Goal: Find specific page/section: Find specific page/section

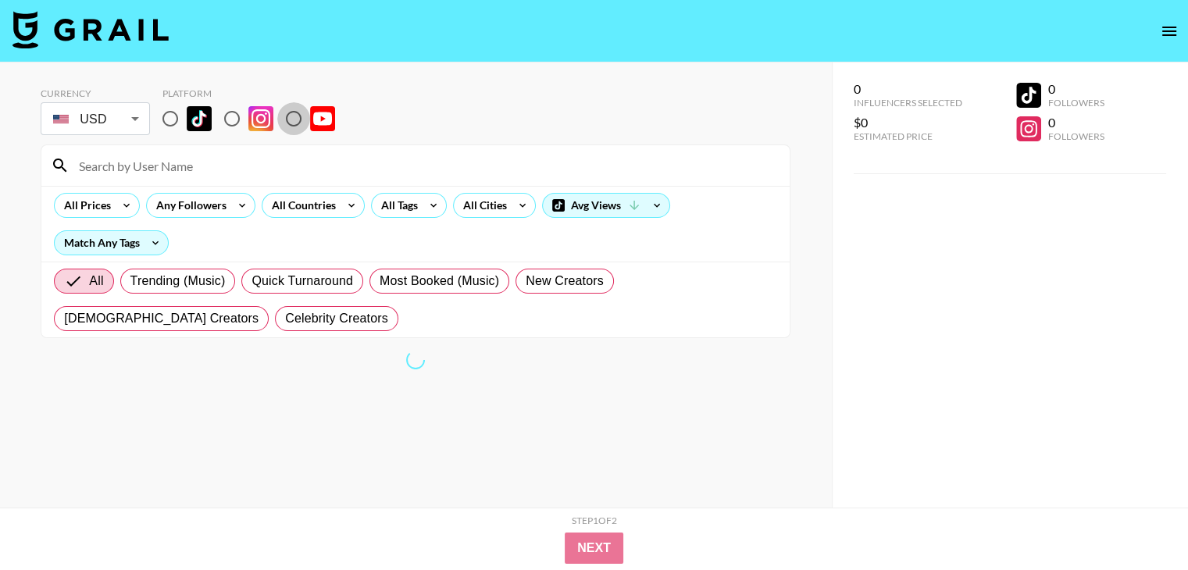
click at [287, 113] on input "radio" at bounding box center [293, 118] width 33 height 33
radio input "true"
click at [293, 116] on input "radio" at bounding box center [293, 118] width 33 height 33
radio input "true"
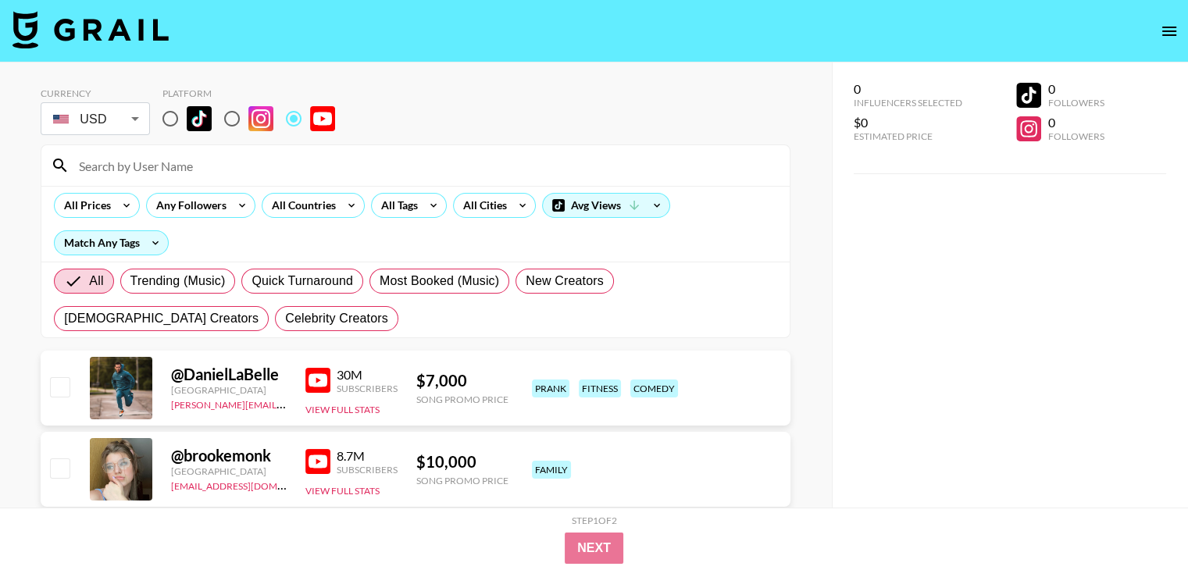
click at [191, 162] on input at bounding box center [425, 165] width 711 height 25
paste input "@JumperManKris"
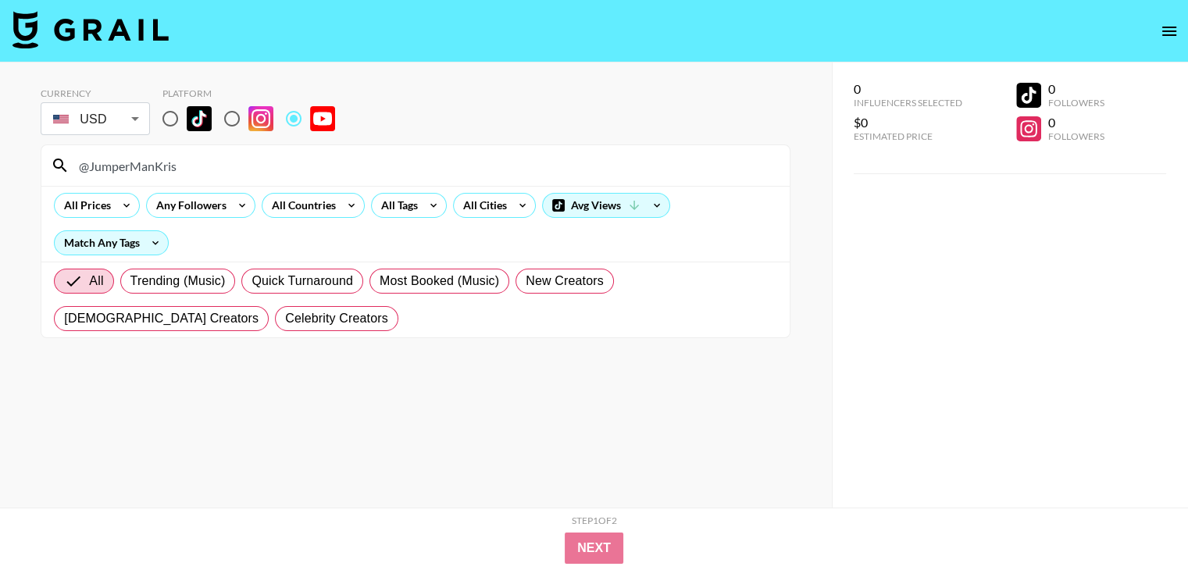
click at [206, 176] on input "@JumperManKris" at bounding box center [425, 165] width 711 height 25
paste input "Ballinonabudget"
click at [222, 165] on input "@Ballinonabudget" at bounding box center [425, 165] width 711 height 25
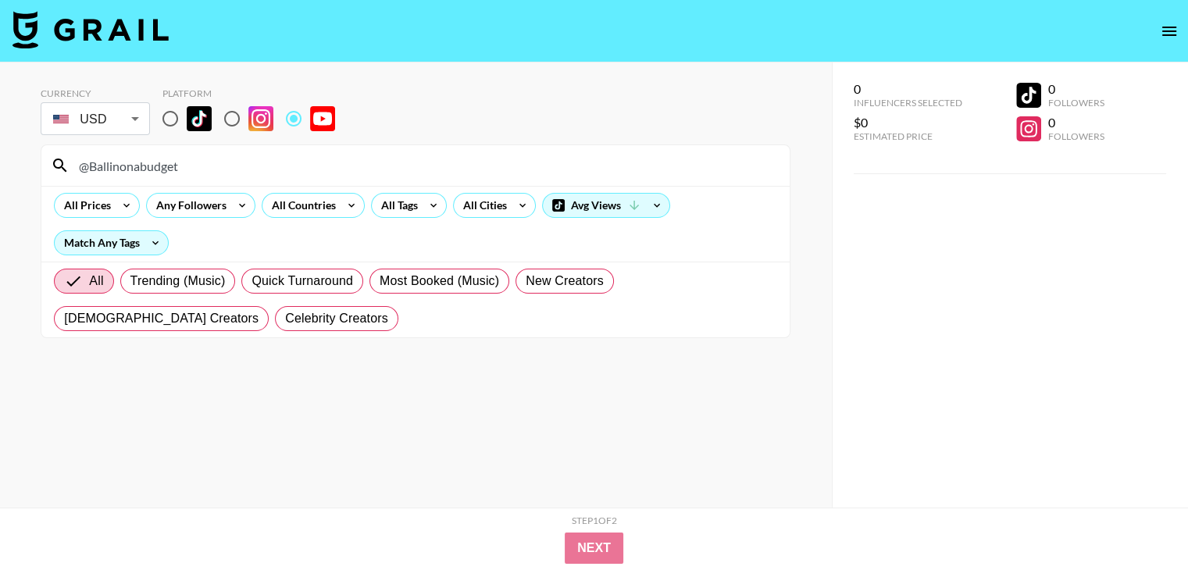
click at [222, 165] on input "@Ballinonabudget" at bounding box center [425, 165] width 711 height 25
paste input "SpeedUniverse"
click at [243, 163] on input "@SpeedUniverse" at bounding box center [425, 165] width 711 height 25
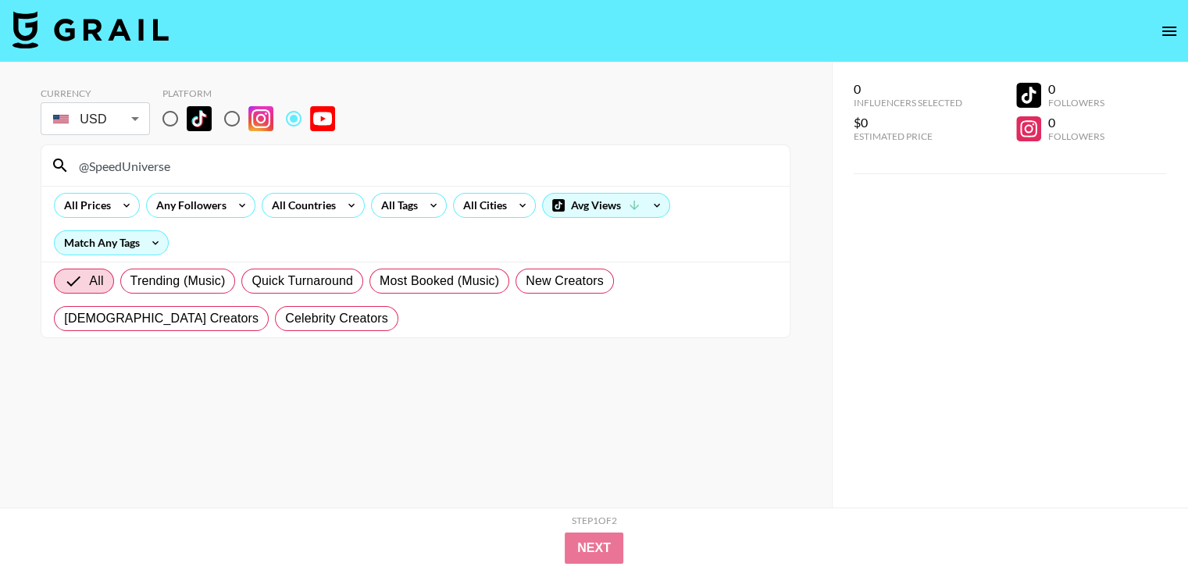
click at [243, 163] on input "@SpeedUniverse" at bounding box center [425, 165] width 711 height 25
paste input "mrfoamersimpson"
click at [405, 160] on input "@mrfoamersimpson" at bounding box center [425, 165] width 711 height 25
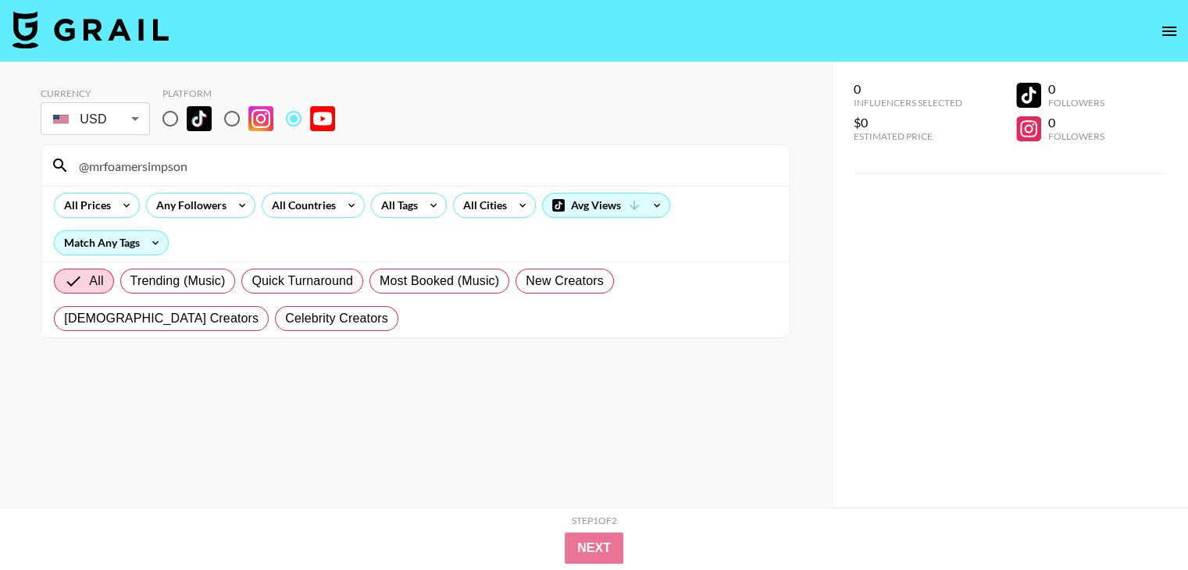
paste input "JoshDominic"
click at [459, 159] on input "@JoshDominic" at bounding box center [425, 165] width 711 height 25
paste input "ChanceDubinick"
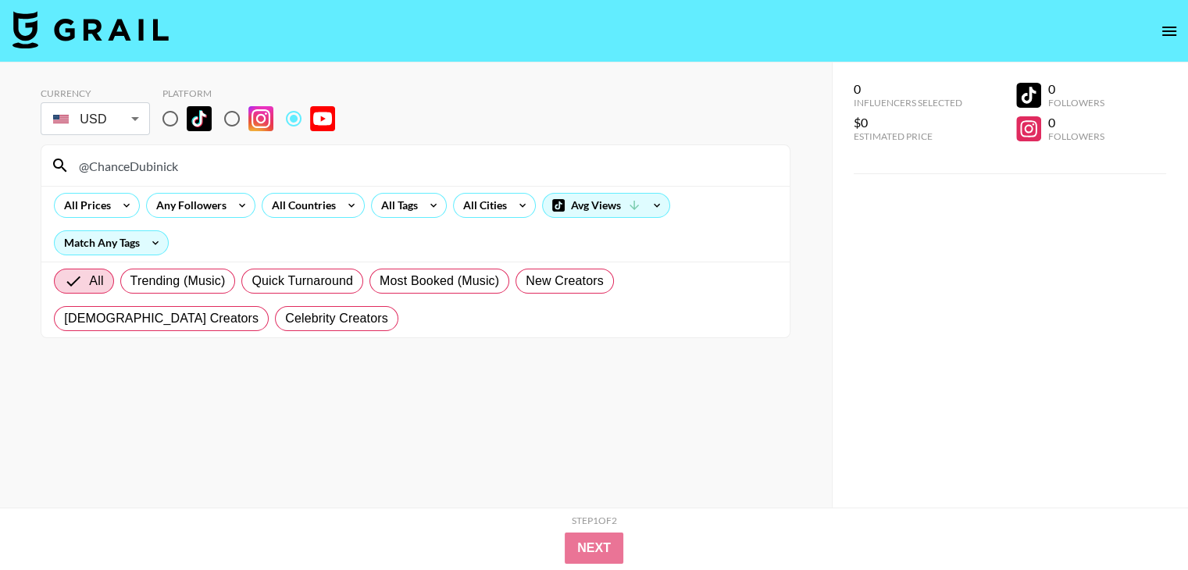
click at [244, 158] on input "@ChanceDubinick" at bounding box center [425, 165] width 711 height 25
paste input "NickRTFM"
click at [366, 173] on input "@NickRTFM" at bounding box center [425, 165] width 711 height 25
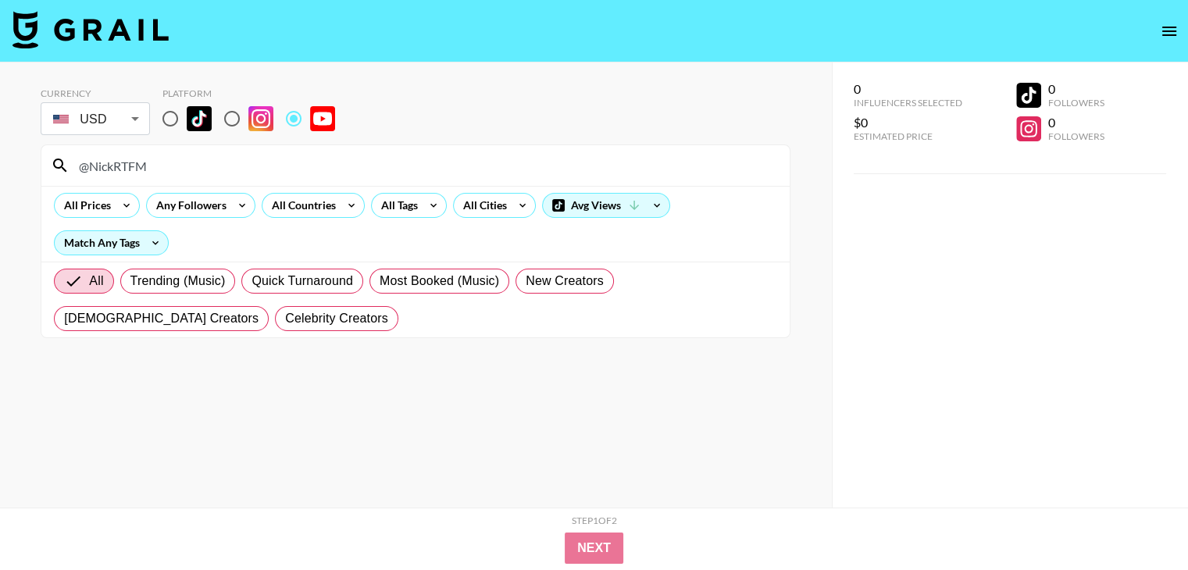
click at [366, 173] on input "@NickRTFM" at bounding box center [425, 165] width 711 height 25
paste input "Thezachjustice"
click at [319, 158] on input "@Thezachjustice" at bounding box center [425, 165] width 711 height 25
click at [318, 158] on input "@Thezachjustice" at bounding box center [425, 165] width 711 height 25
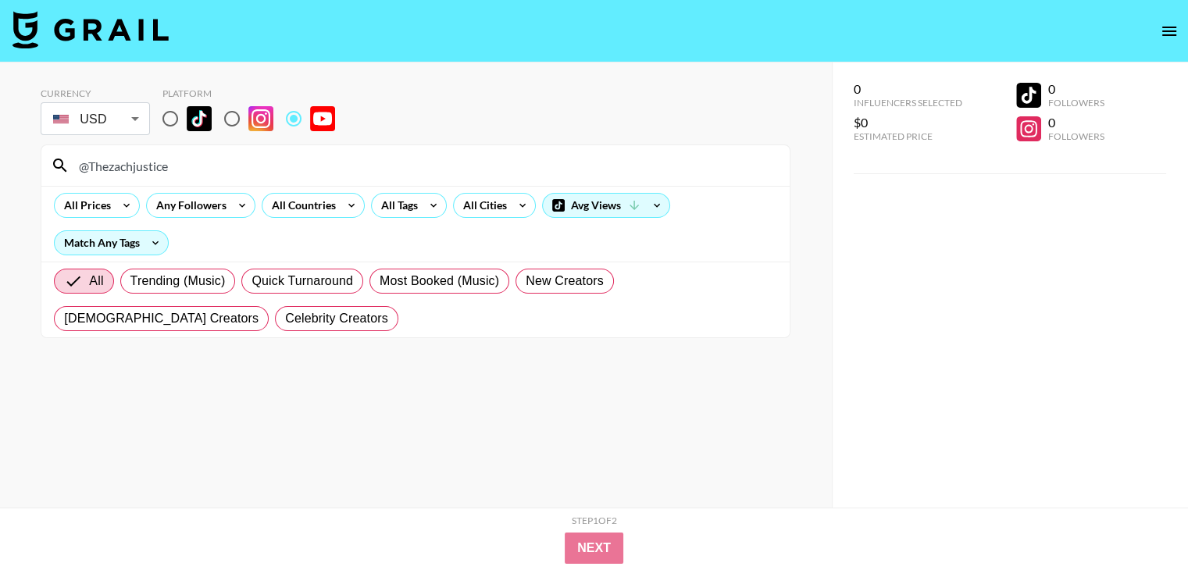
click at [318, 158] on input "@Thezachjustice" at bounding box center [425, 165] width 711 height 25
paste input "HT-Physio"
click at [464, 160] on input "@HT-Physio" at bounding box center [425, 165] width 711 height 25
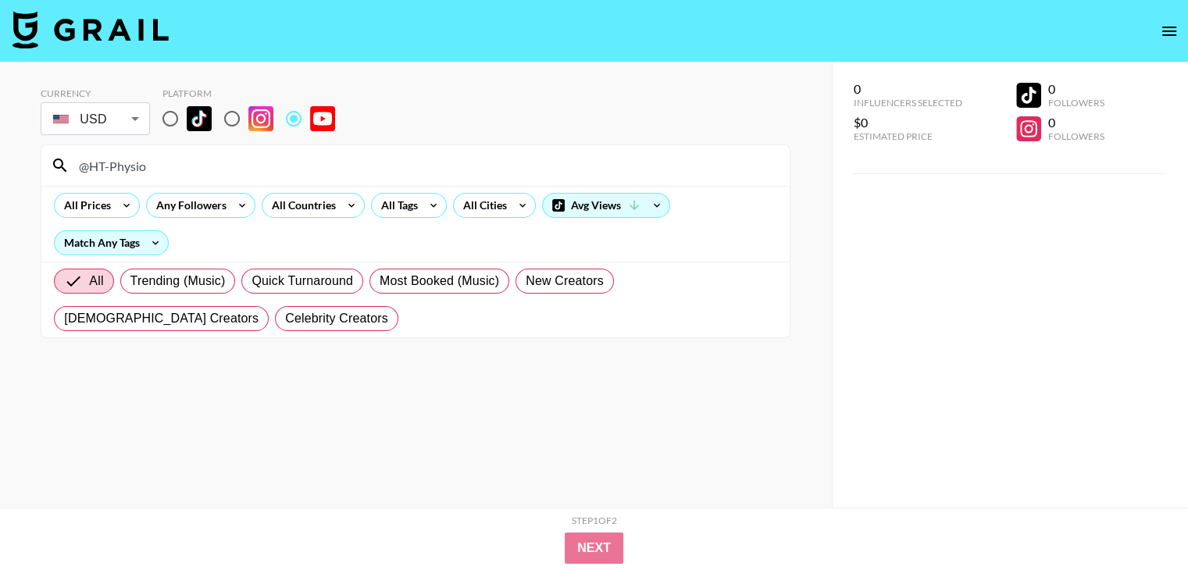
paste input "TopPops"
click at [368, 160] on input "@TopPops" at bounding box center [425, 165] width 711 height 25
paste input "Cartolouco"
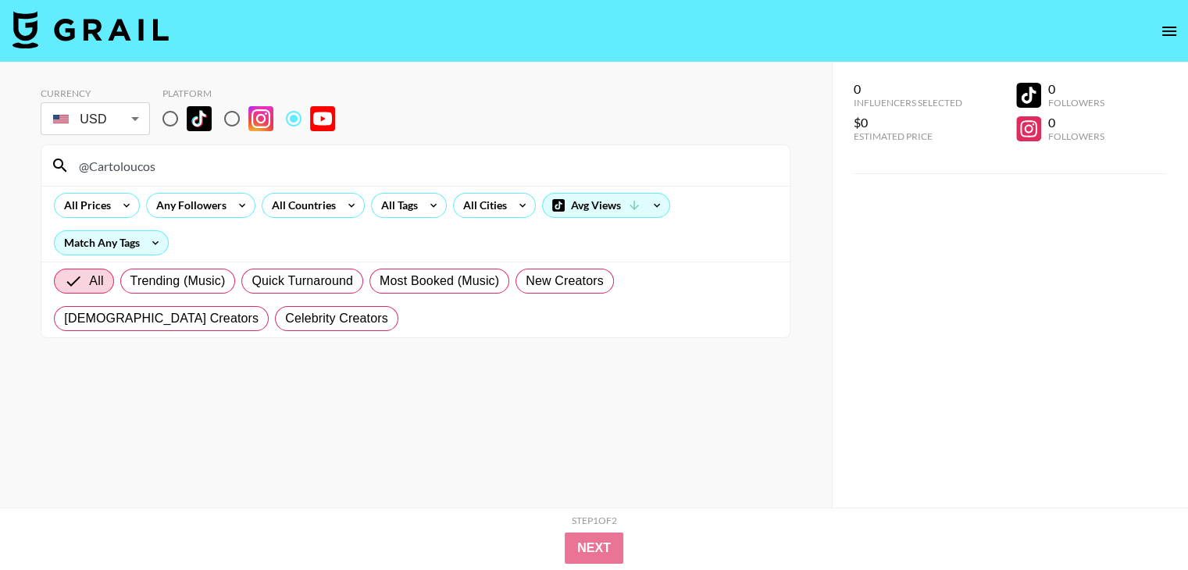
click at [346, 166] on input "@Cartoloucos" at bounding box center [425, 165] width 711 height 25
paste input "BigBeauBrown"
click at [296, 176] on input "@BigBeauBrown" at bounding box center [425, 165] width 711 height 25
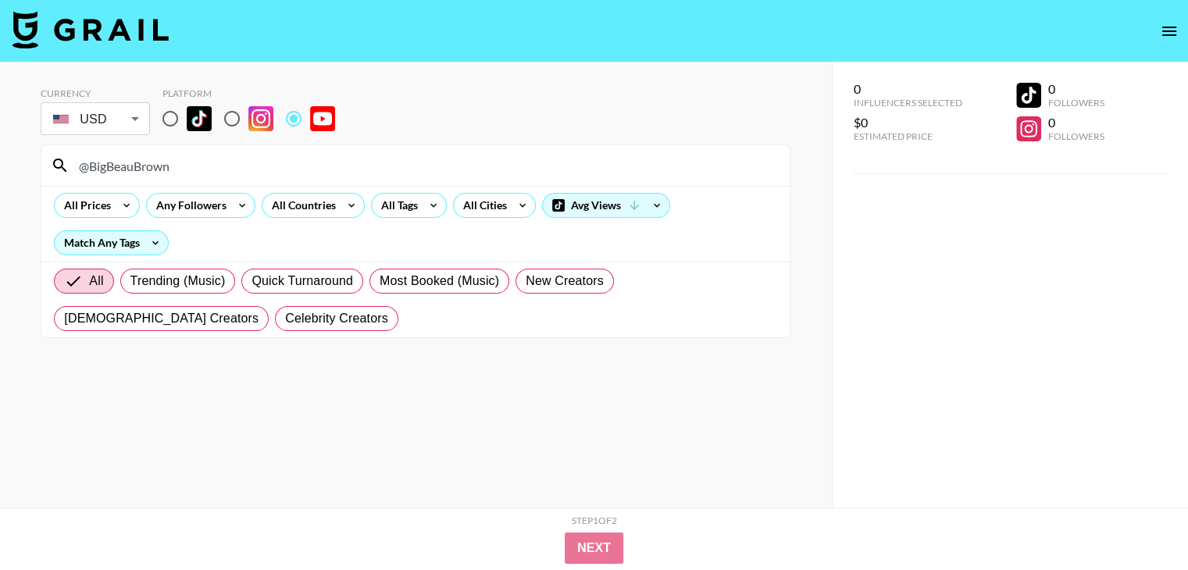
click at [295, 174] on input "@BigBeauBrown" at bounding box center [425, 165] width 711 height 25
click at [294, 167] on input "@BigBeauBrown" at bounding box center [425, 165] width 711 height 25
paste input "calumvonmoger"
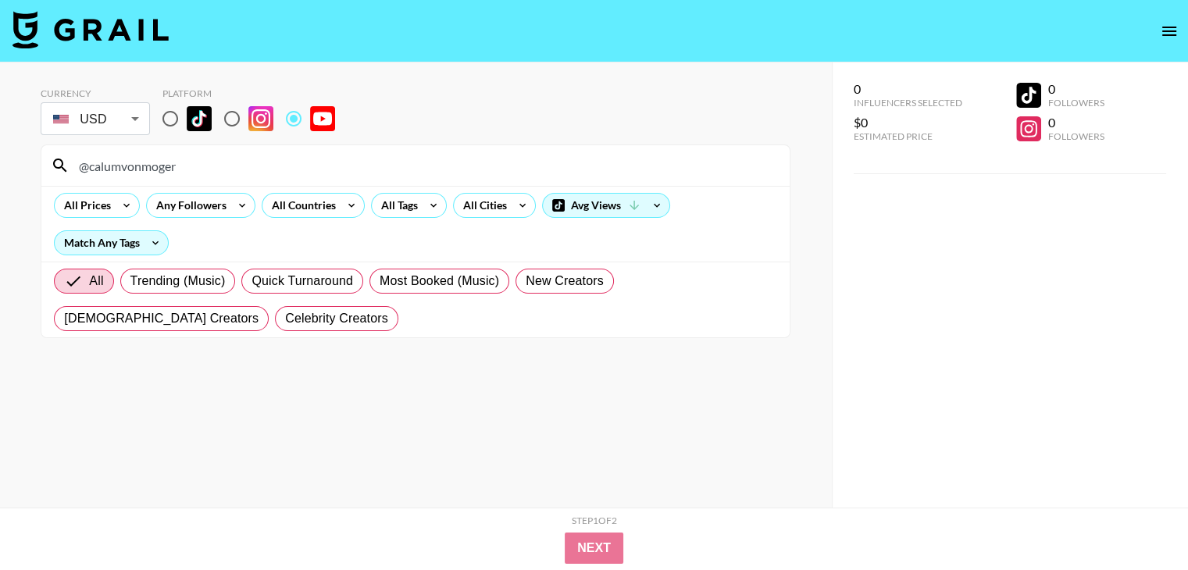
click at [387, 153] on input "@calumvonmoger" at bounding box center [425, 165] width 711 height 25
paste input "fitnicofit"
click at [423, 154] on input "@fitnicofit" at bounding box center [425, 165] width 711 height 25
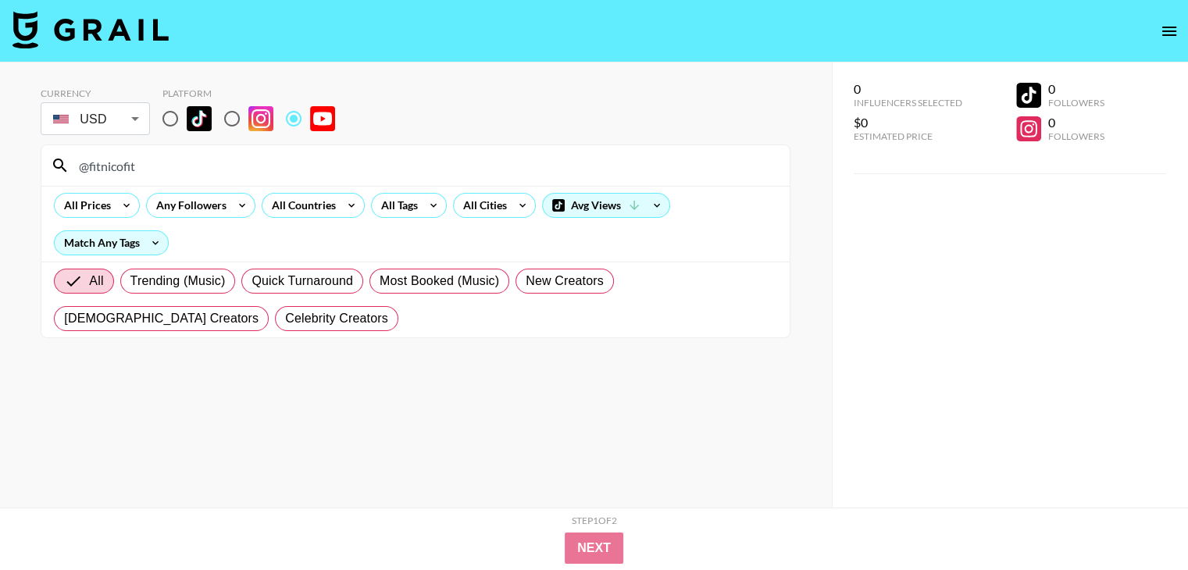
click at [423, 154] on input "@fitnicofit" at bounding box center [425, 165] width 711 height 25
paste input "mikerich2323"
click at [257, 161] on input "@mikerich2323" at bounding box center [425, 165] width 711 height 25
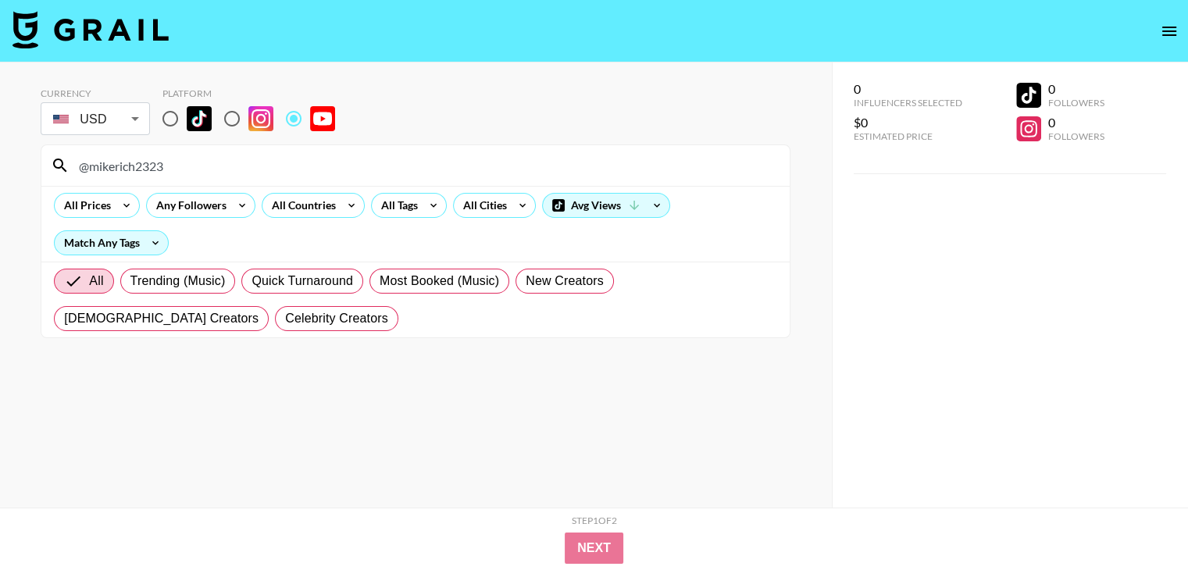
click at [257, 161] on input "@mikerich2323" at bounding box center [425, 165] width 711 height 25
paste input "strawberryparkchannel"
click at [385, 163] on input "@strawberryparkchannel" at bounding box center [425, 165] width 711 height 25
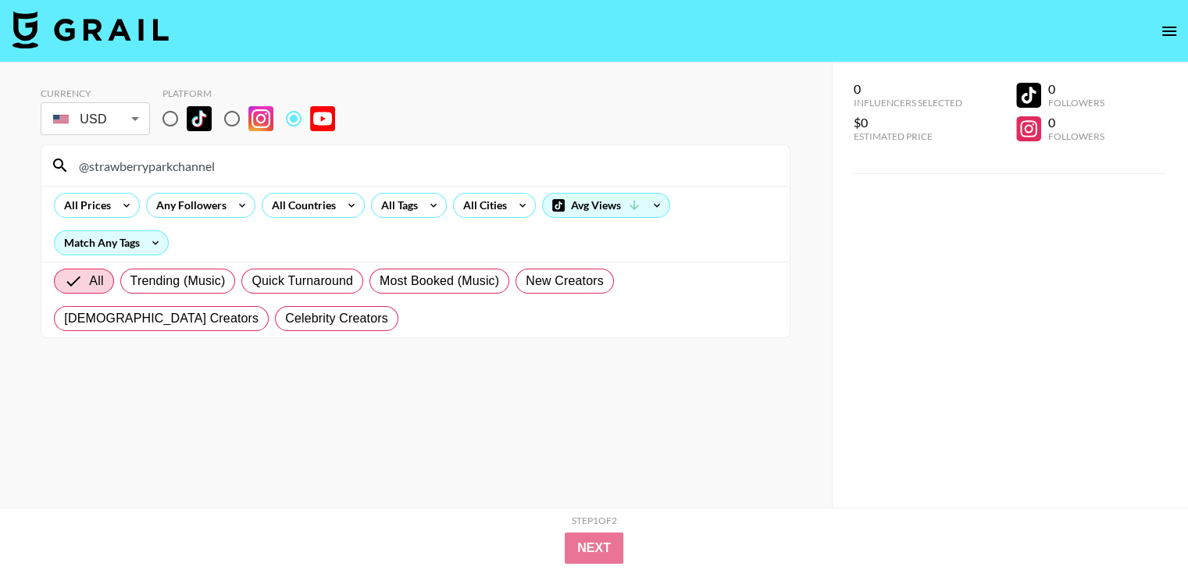
paste input "loveliveserve"
click at [333, 153] on input "@loveliveserve" at bounding box center [425, 165] width 711 height 25
click at [321, 167] on input "@loveliveserve" at bounding box center [425, 165] width 711 height 25
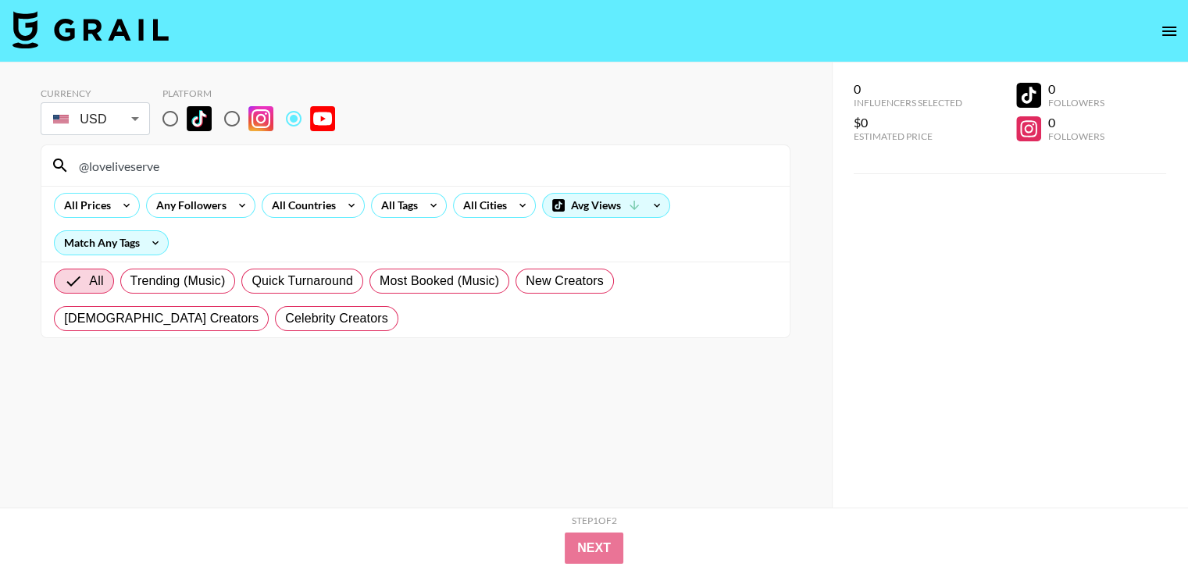
paste input "LouRatchett"
click at [372, 167] on input "@LouRatchett" at bounding box center [425, 165] width 711 height 25
paste input "onmyfee"
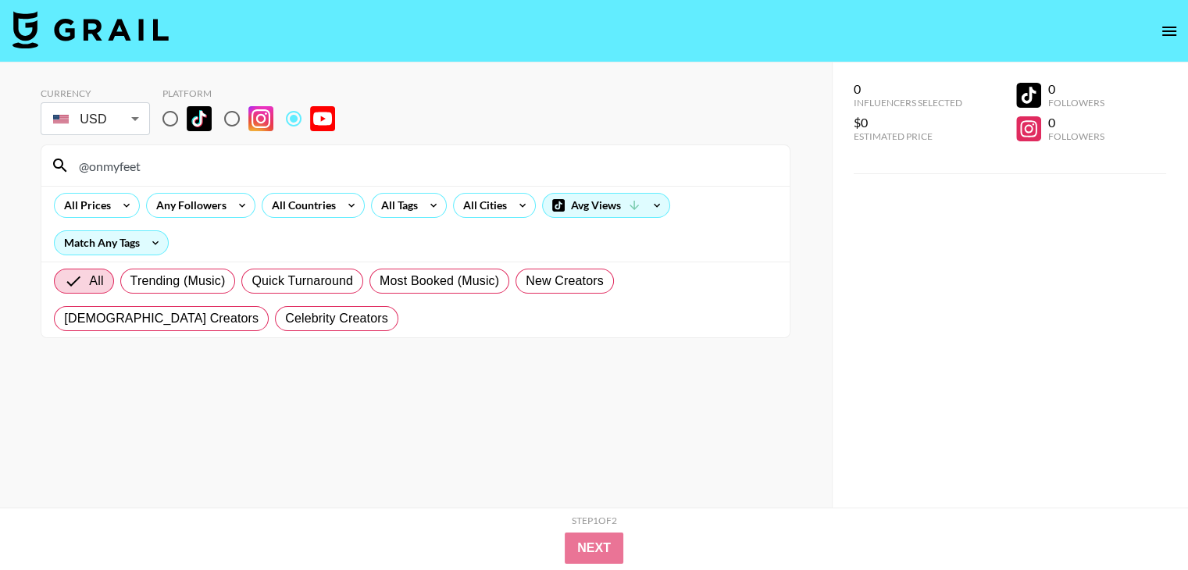
click at [365, 155] on input "@onmyfeet" at bounding box center [425, 165] width 711 height 25
paste input "poppiesstudios"
click at [328, 168] on input "@poppiesstudios" at bounding box center [425, 165] width 711 height 25
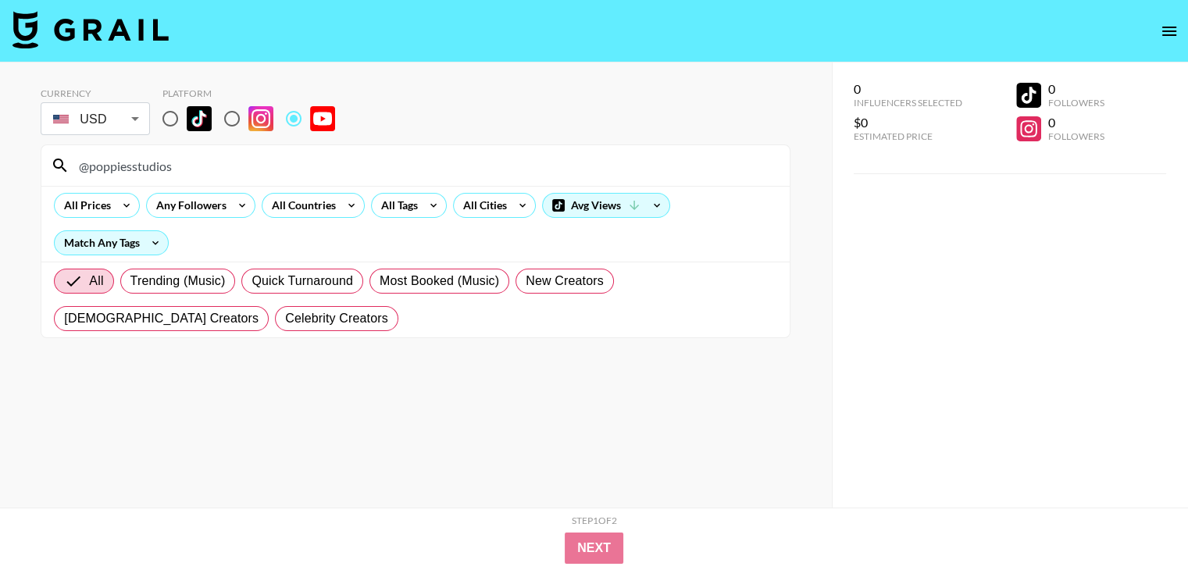
click at [328, 168] on input "@poppiesstudios" at bounding box center [425, 165] width 711 height 25
paste input "AndrewRussellFitnes"
type input "@AndrewRussellFitness"
